Goal: Transaction & Acquisition: Purchase product/service

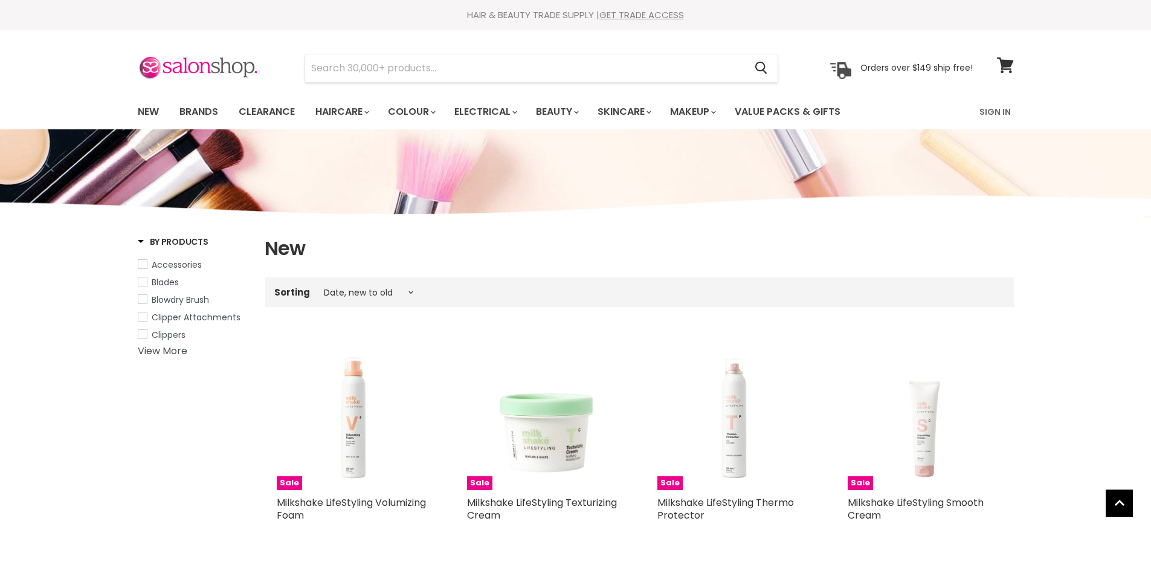
select select "created-descending"
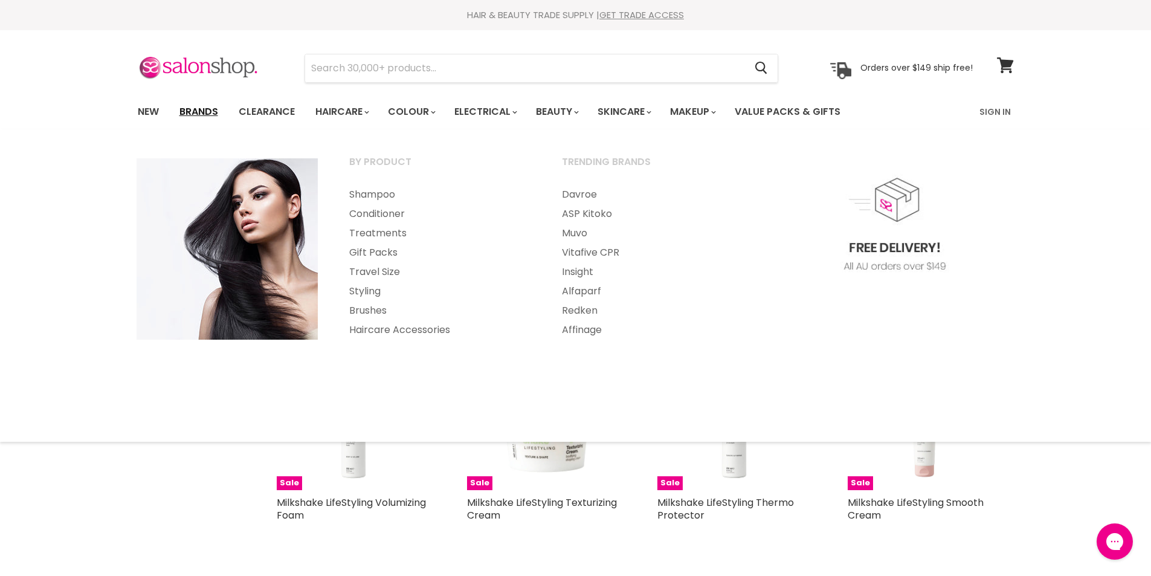
click at [208, 106] on link "Brands" at bounding box center [198, 111] width 57 height 25
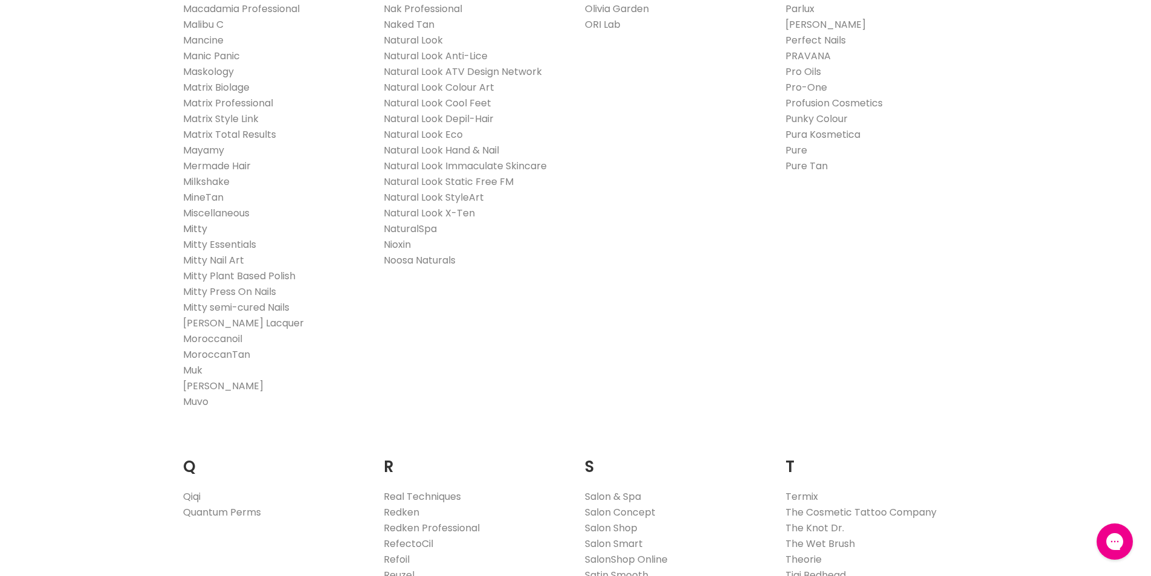
click at [198, 226] on link "Mitty" at bounding box center [195, 229] width 24 height 14
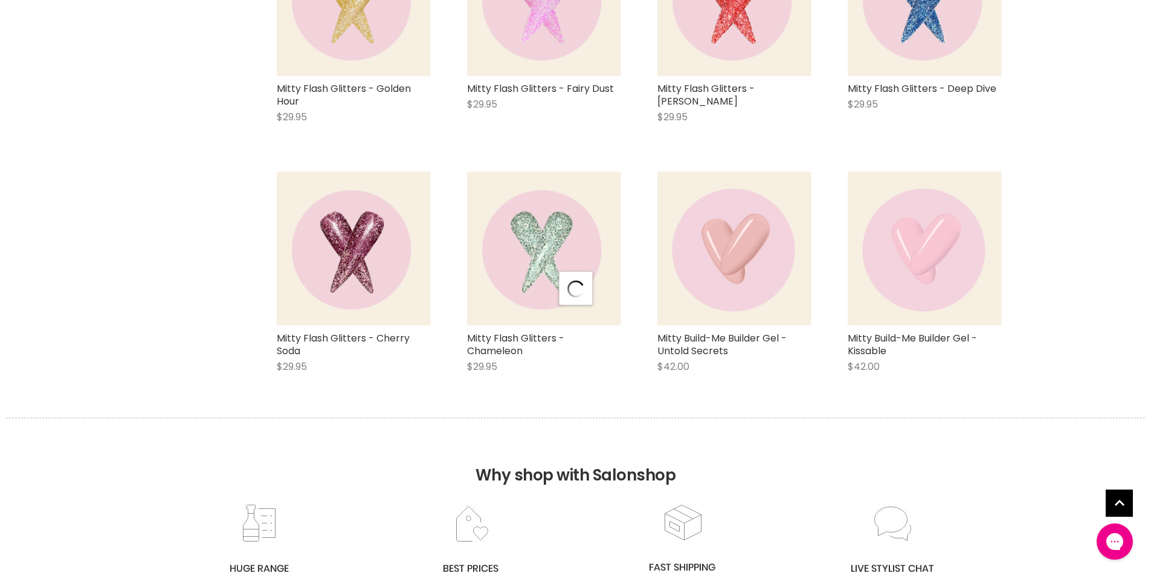
scroll to position [3020, 0]
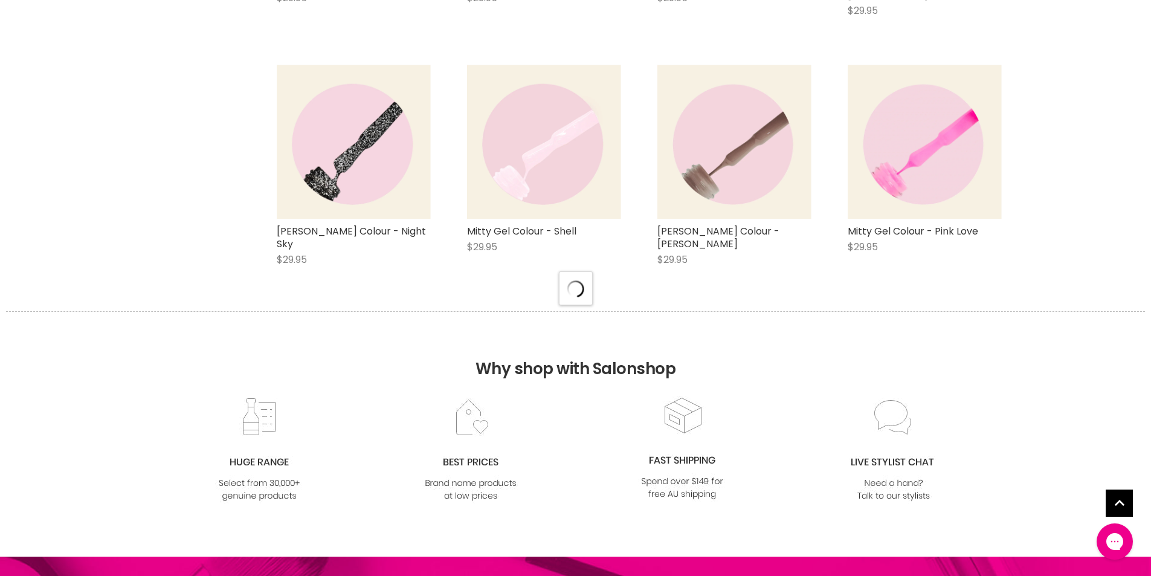
scroll to position [6040, 0]
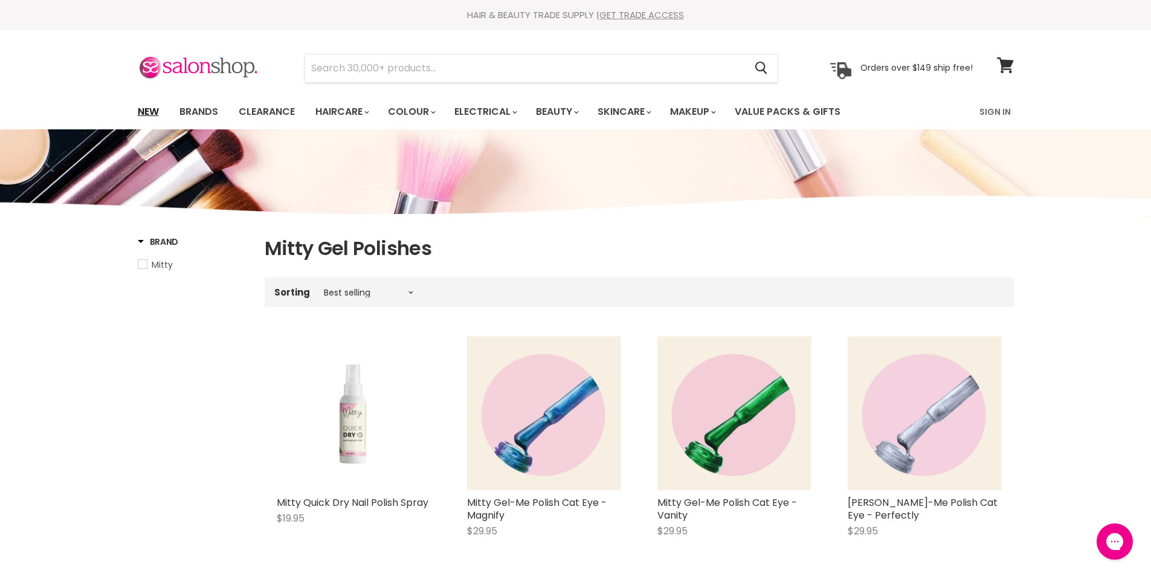
click at [140, 111] on link "New" at bounding box center [148, 111] width 39 height 25
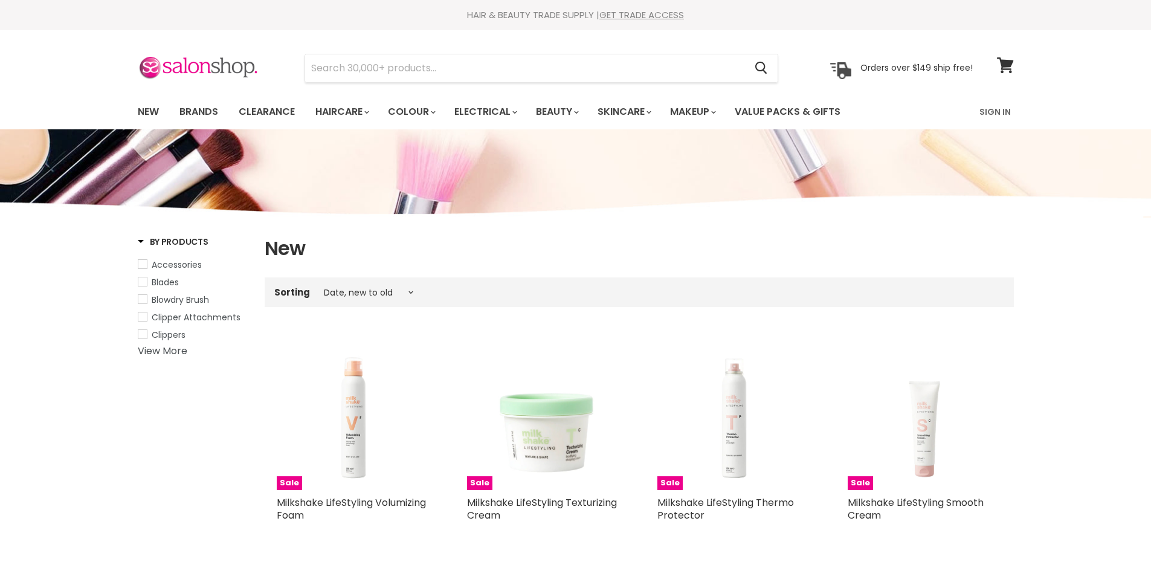
select select "created-descending"
click at [146, 109] on link "New" at bounding box center [148, 111] width 39 height 25
select select "created-descending"
click at [328, 67] on input "Search" at bounding box center [525, 68] width 440 height 28
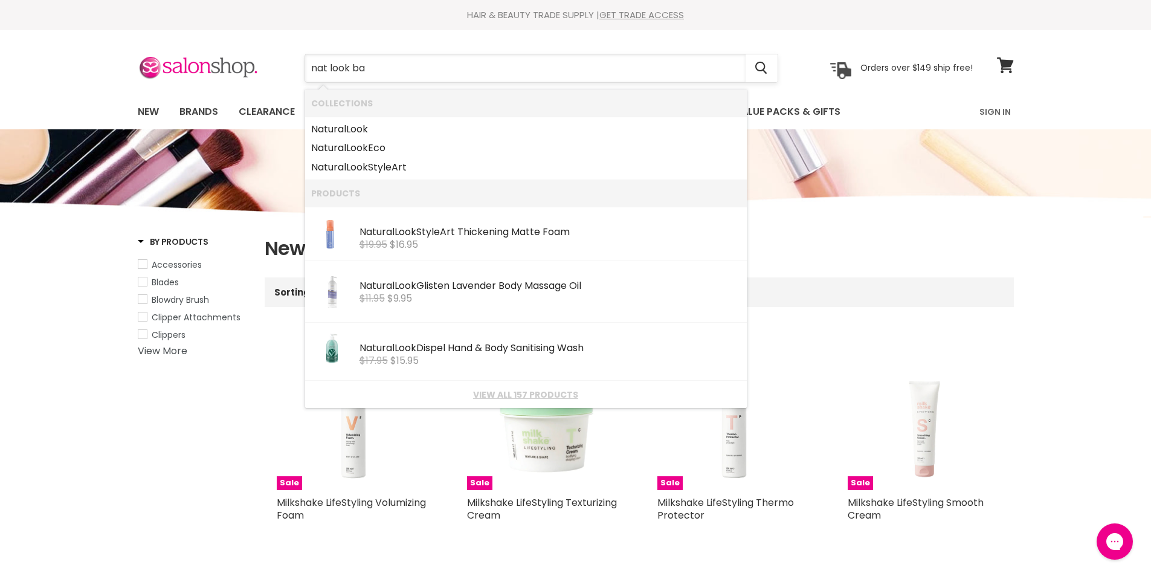
type input "nat look [MEDICAL_DATA]"
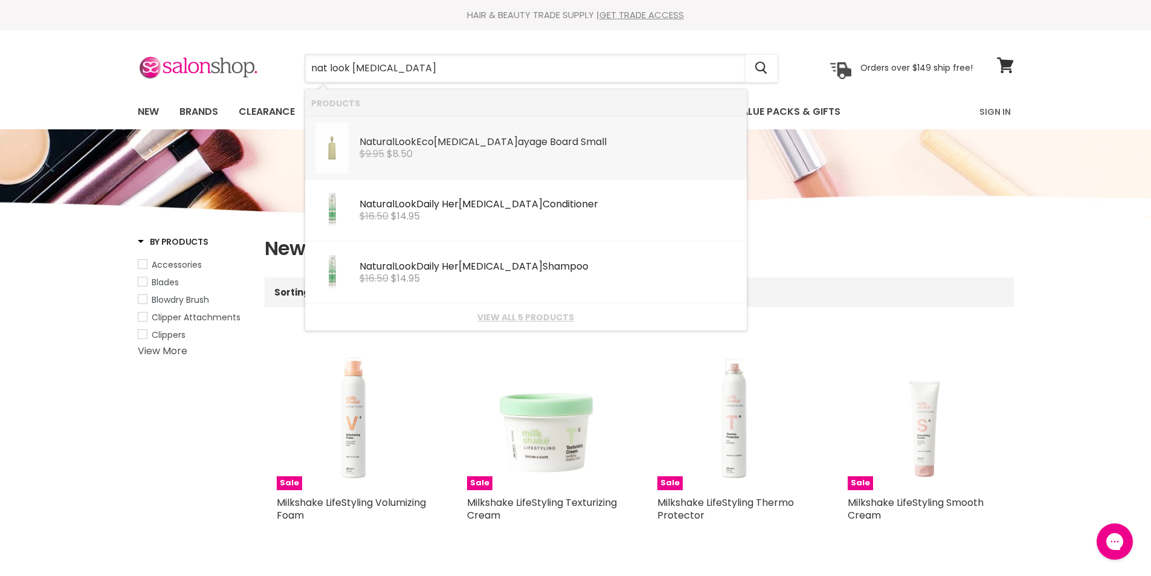
click at [359, 153] on s "$9.95" at bounding box center [371, 154] width 25 height 14
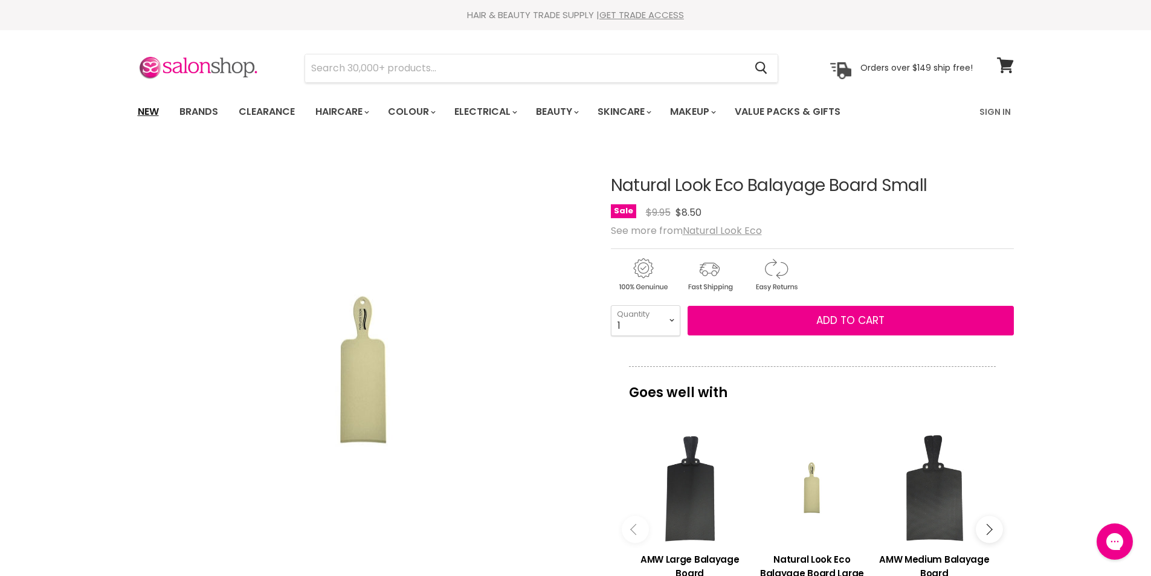
click at [152, 112] on link "New" at bounding box center [148, 111] width 39 height 25
